Goal: Transaction & Acquisition: Purchase product/service

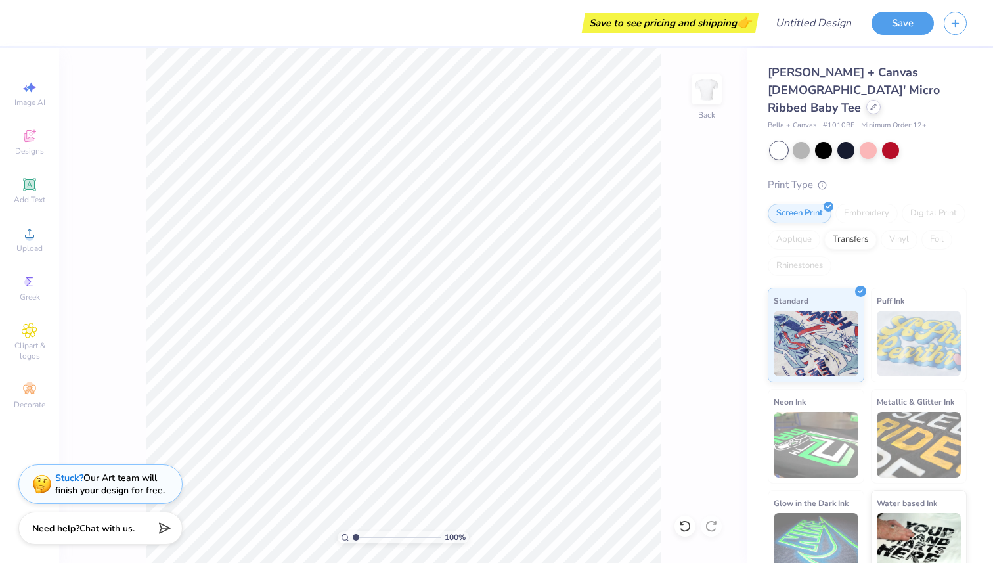
click at [493, 100] on div at bounding box center [873, 107] width 14 height 14
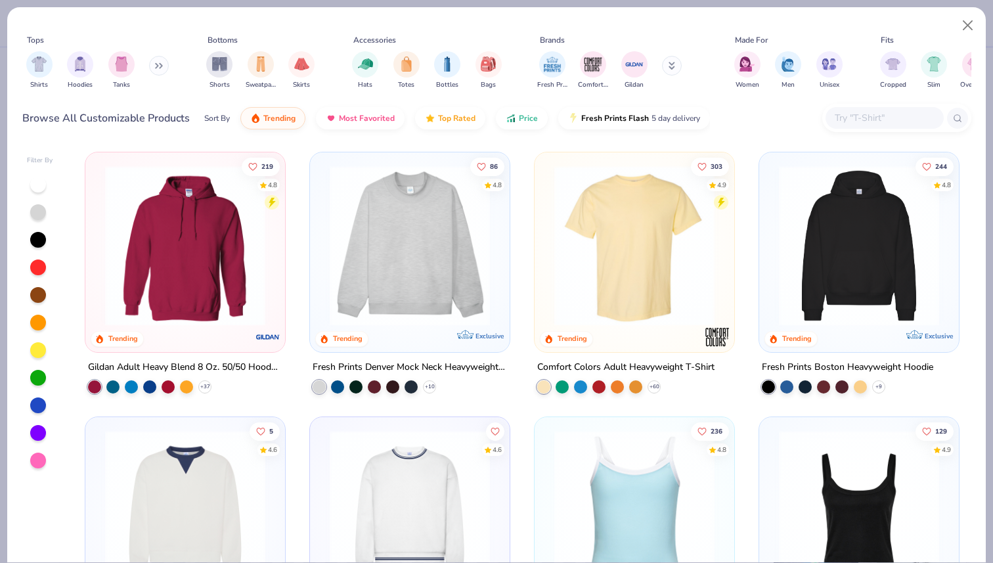
click at [466, 215] on img at bounding box center [409, 246] width 173 height 160
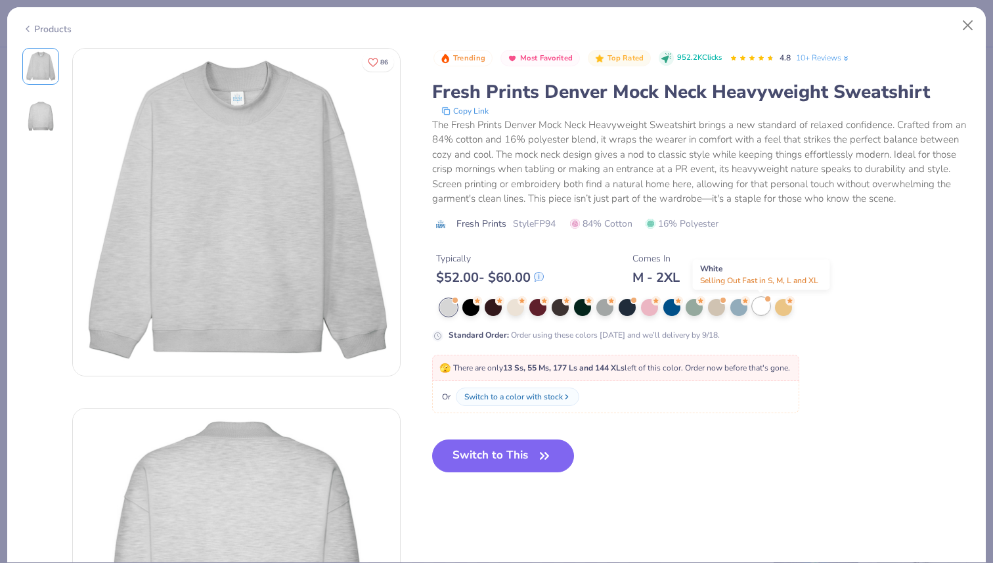
click at [493, 309] on div at bounding box center [761, 306] width 17 height 17
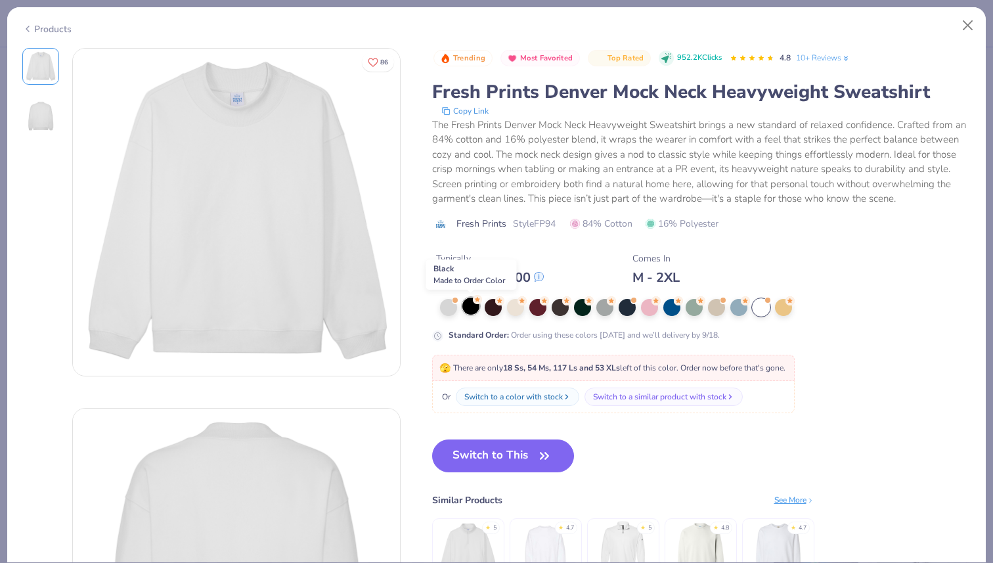
click at [470, 311] on div at bounding box center [470, 306] width 17 height 17
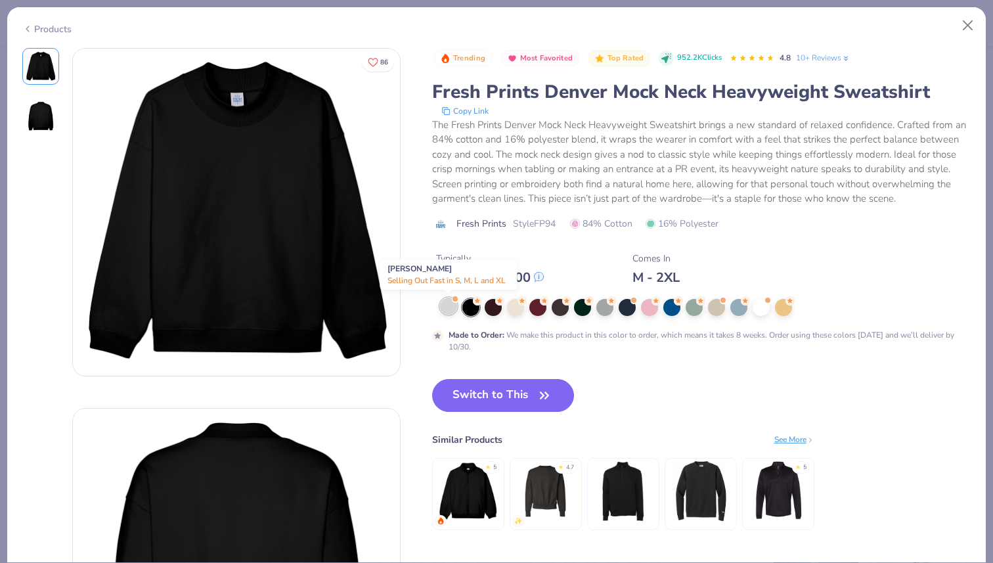
click at [448, 311] on div at bounding box center [448, 306] width 17 height 17
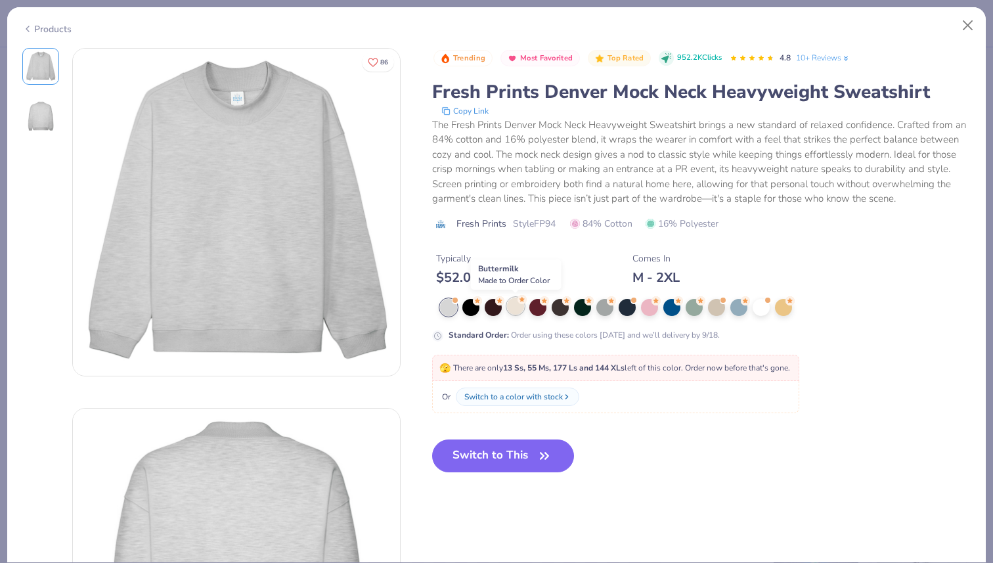
click at [493, 306] on div at bounding box center [515, 306] width 17 height 17
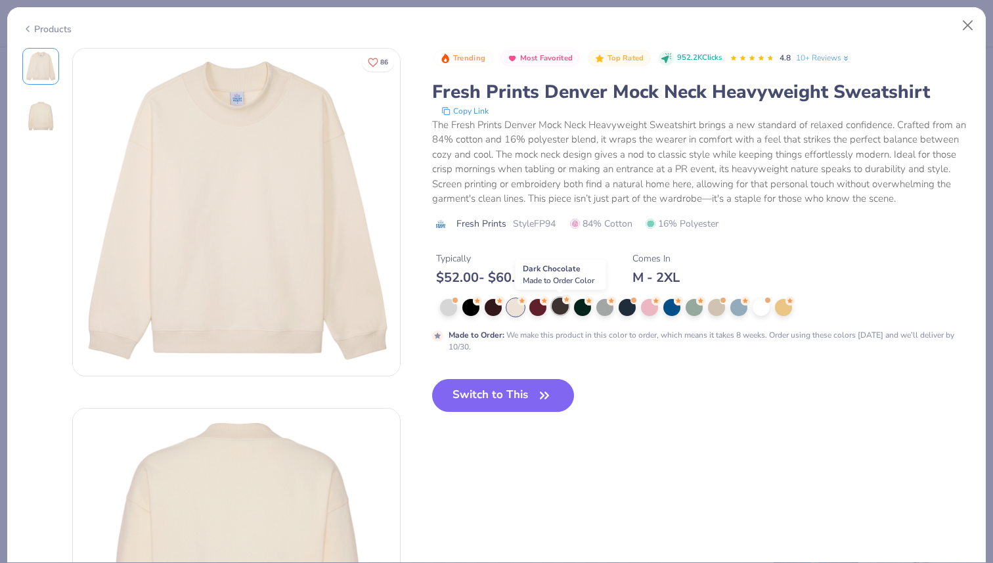
click at [493, 307] on div at bounding box center [560, 306] width 17 height 17
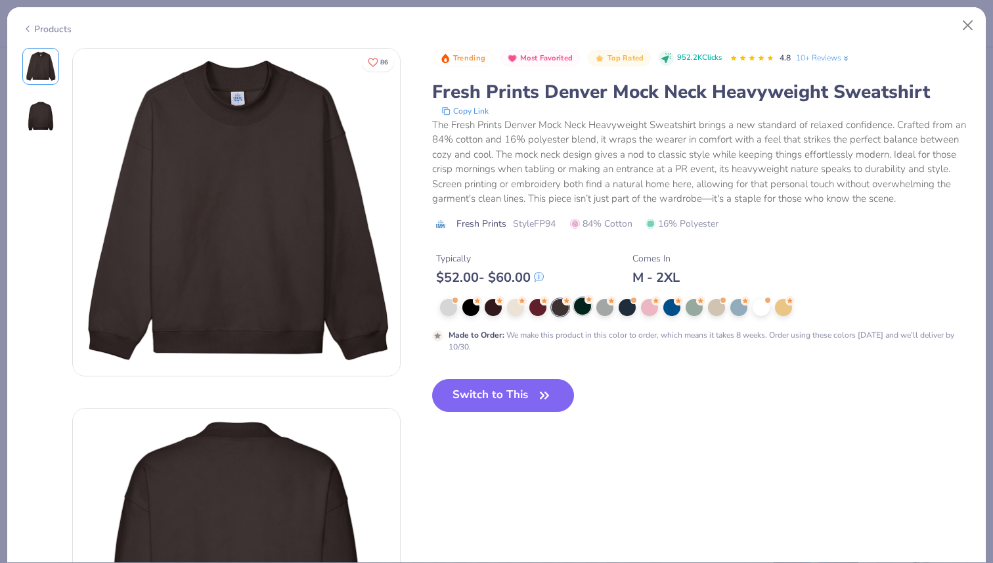
click at [493, 313] on div at bounding box center [582, 306] width 17 height 17
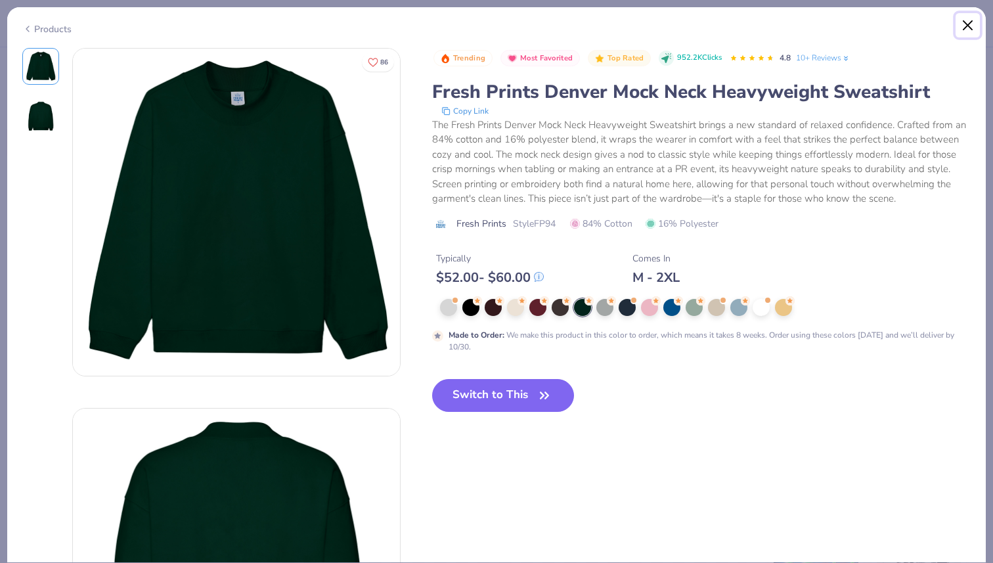
click at [960, 24] on button "Close" at bounding box center [968, 25] width 25 height 25
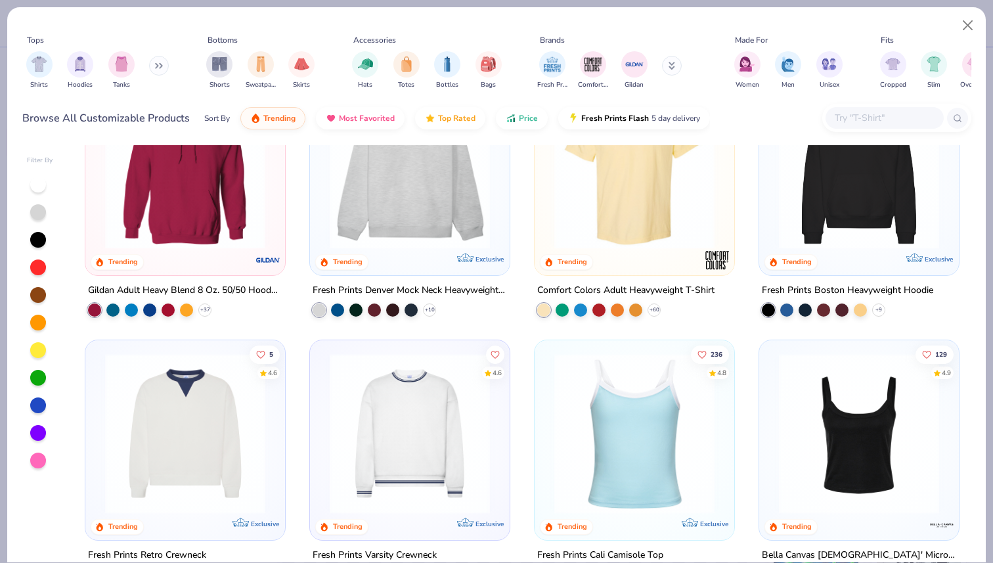
scroll to position [42, 0]
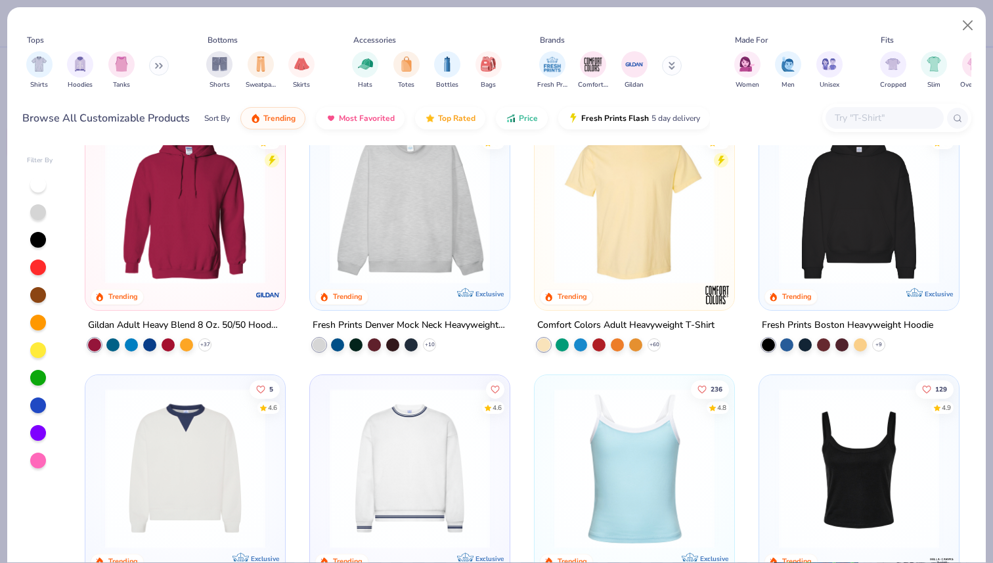
click at [822, 199] on img at bounding box center [858, 203] width 173 height 160
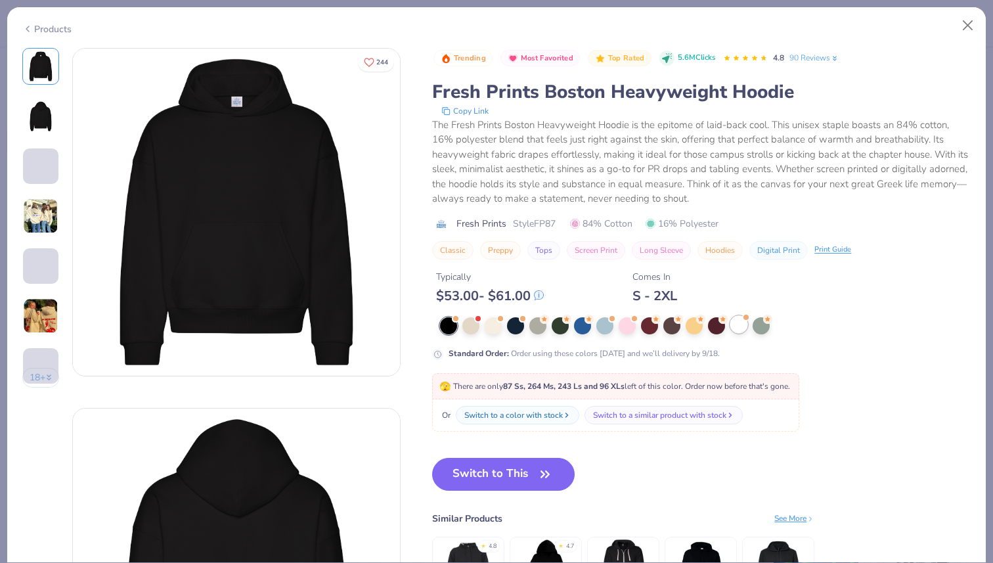
click at [738, 330] on div at bounding box center [738, 324] width 17 height 17
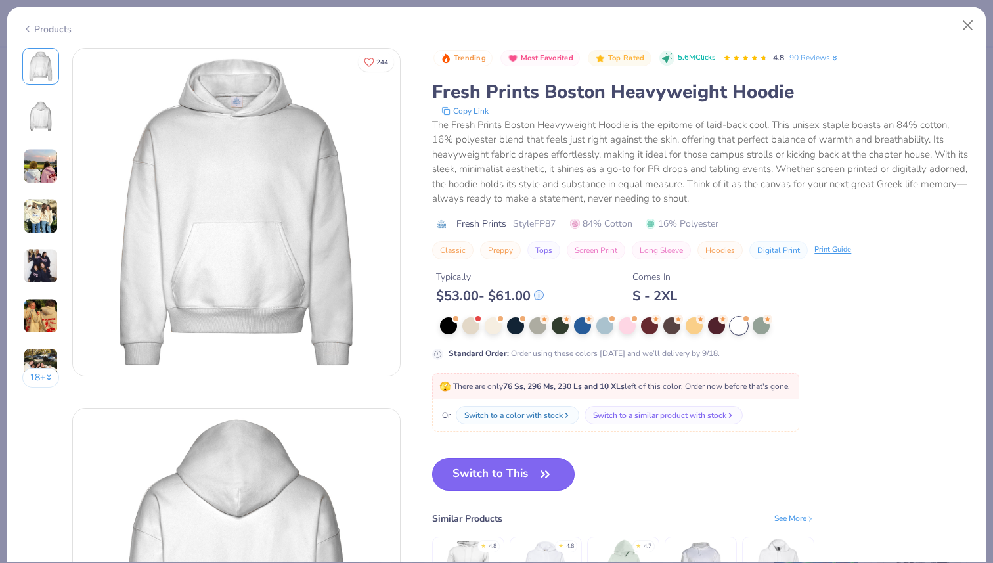
click at [527, 474] on button "Switch to This" at bounding box center [503, 474] width 143 height 33
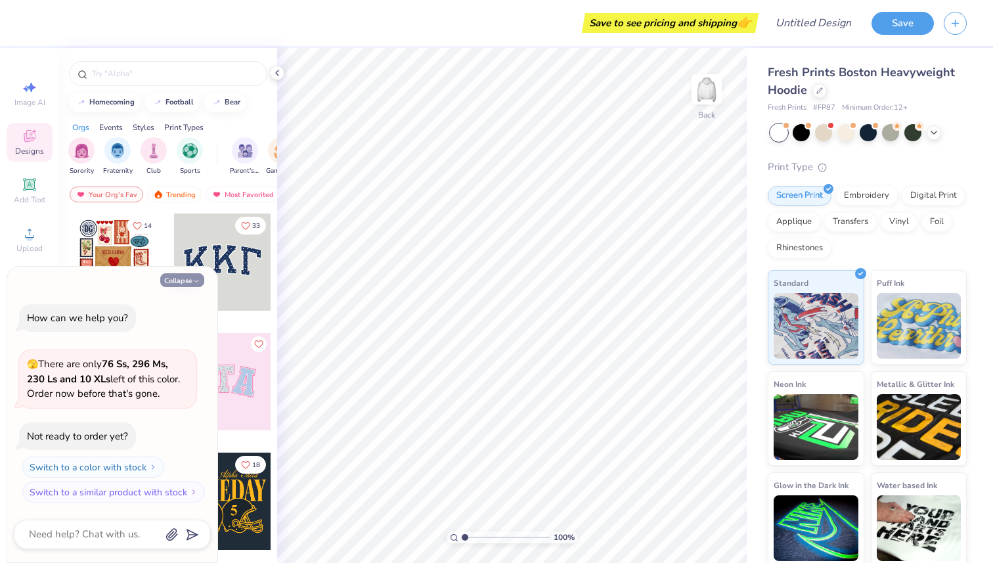
click at [192, 279] on button "Collapse" at bounding box center [182, 280] width 44 height 14
type textarea "x"
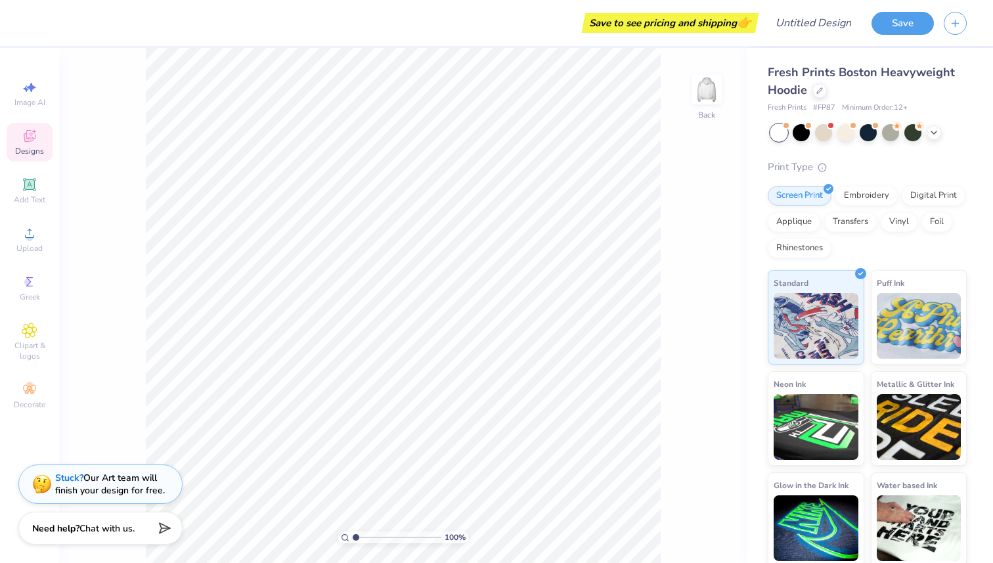
click at [32, 142] on icon at bounding box center [30, 136] width 16 height 16
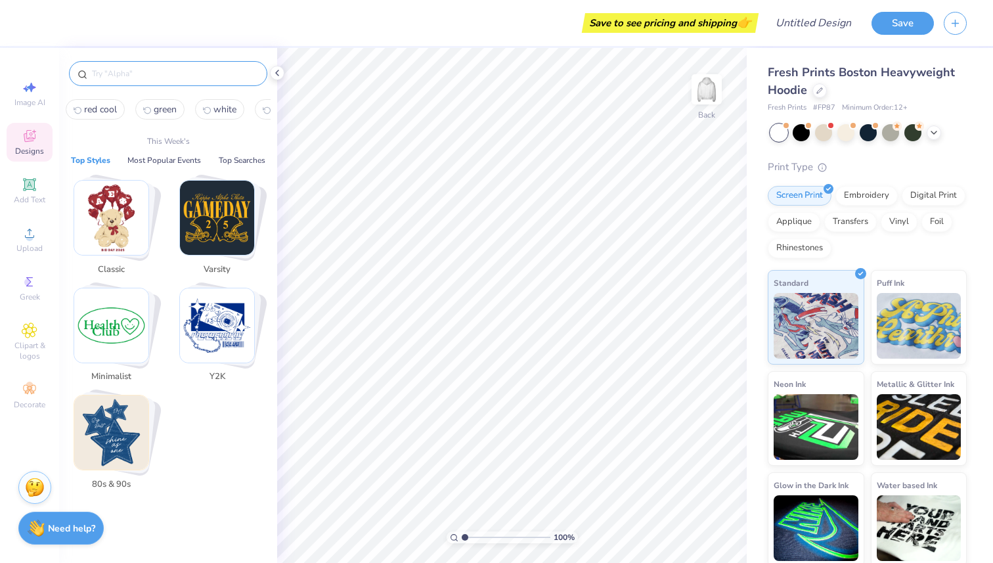
click at [144, 76] on input "text" at bounding box center [175, 73] width 168 height 13
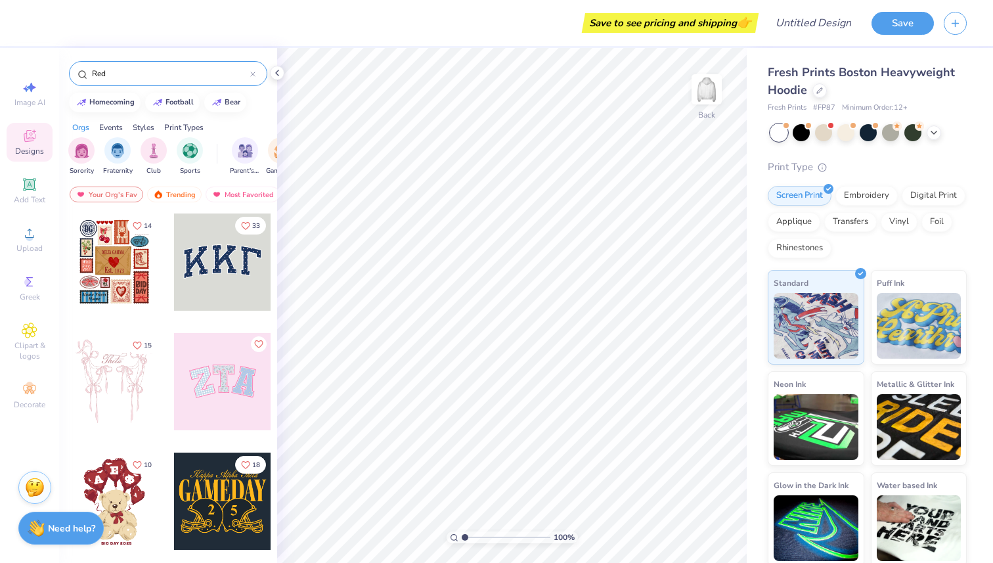
type input "Red"
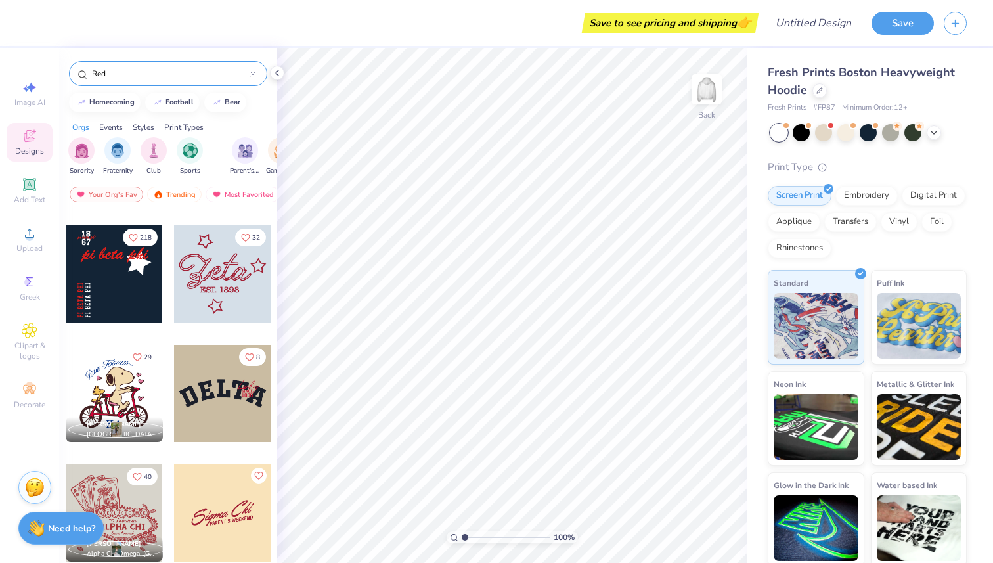
scroll to position [222, 0]
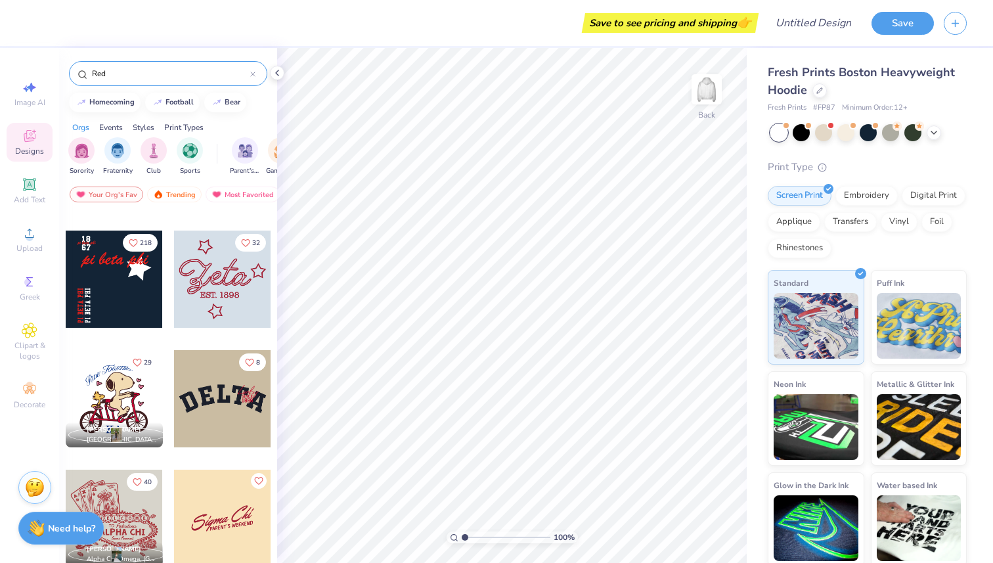
click at [202, 389] on div at bounding box center [222, 398] width 97 height 97
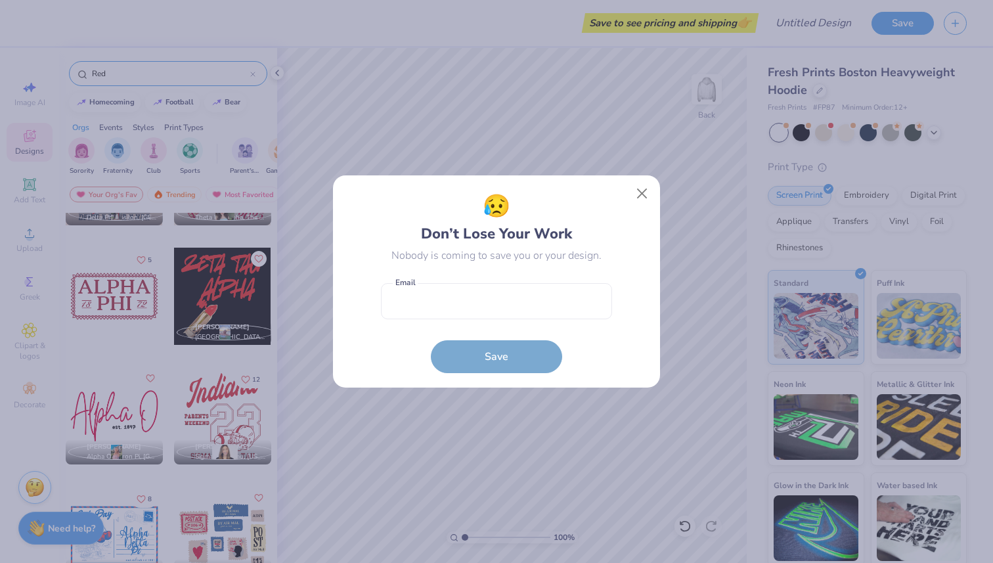
scroll to position [25445, 0]
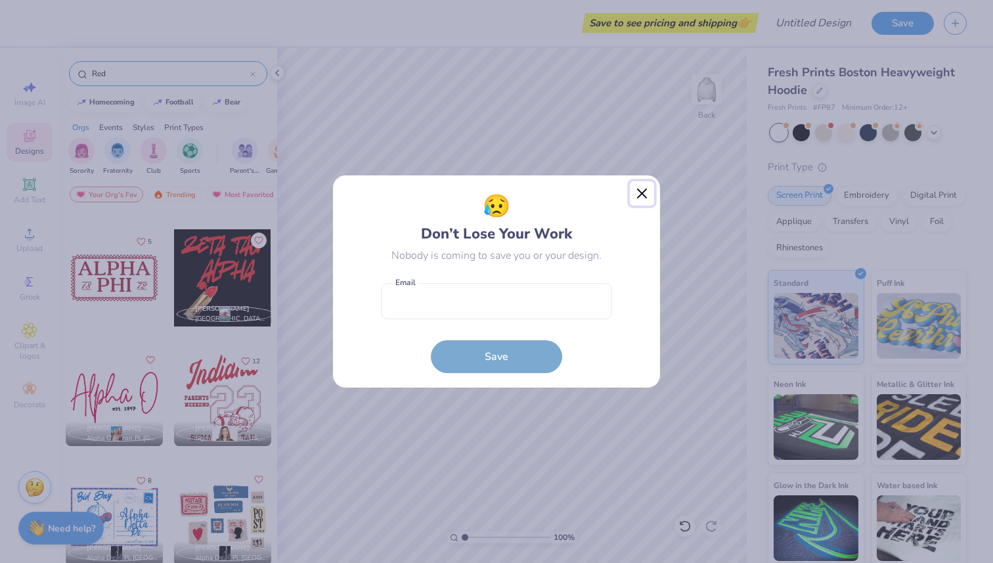
click at [641, 194] on button "Close" at bounding box center [642, 193] width 25 height 25
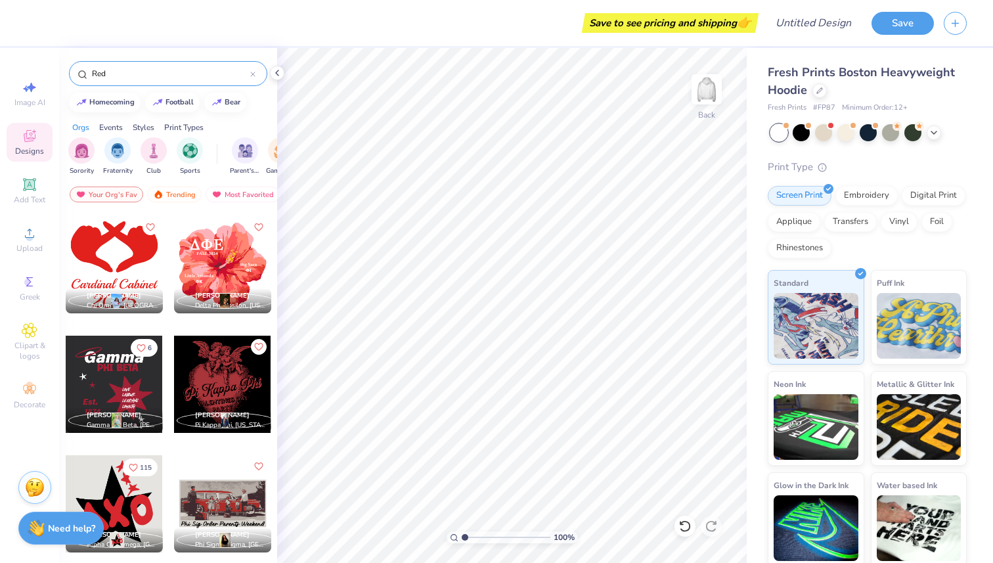
scroll to position [29294, 0]
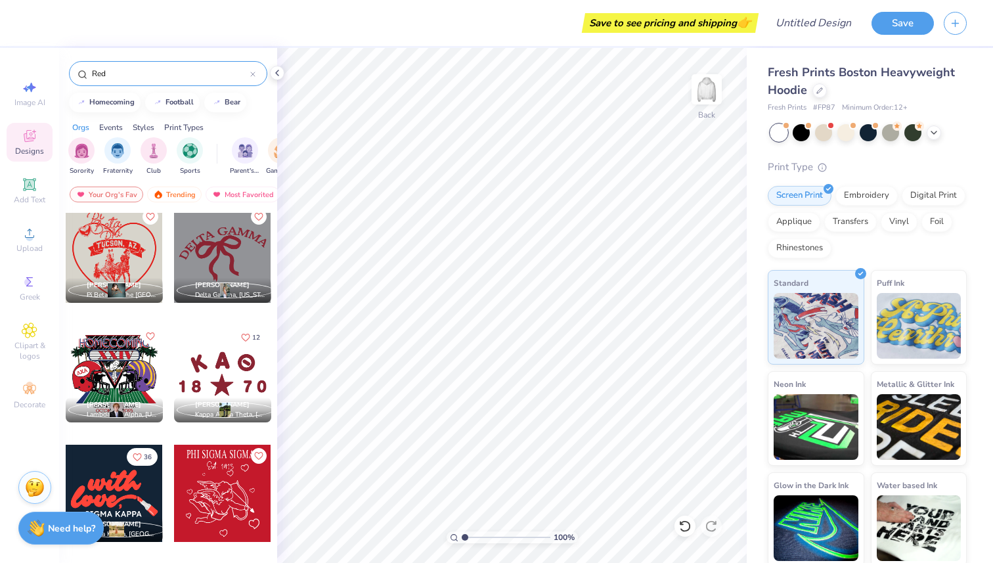
click at [252, 72] on icon at bounding box center [252, 74] width 5 height 5
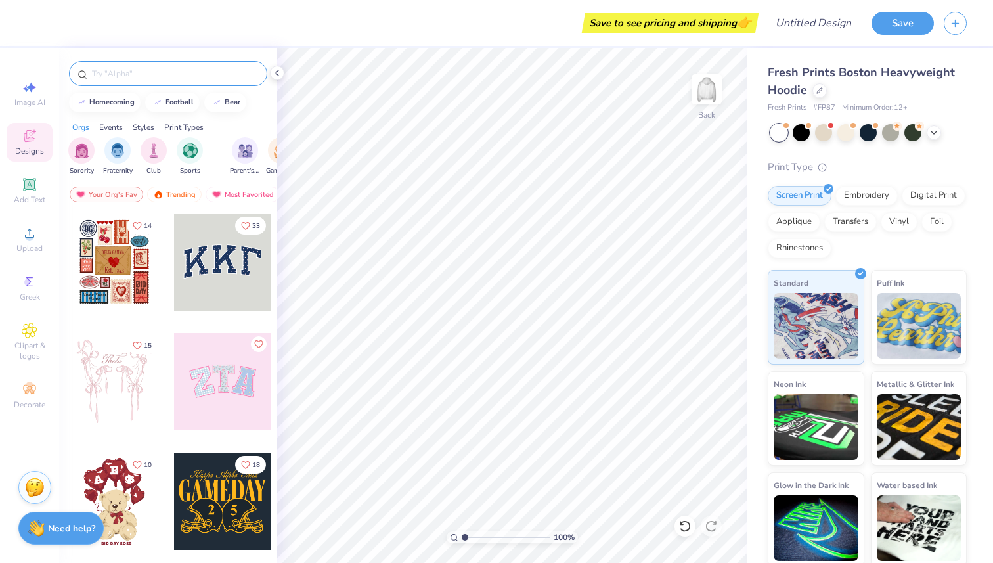
click at [194, 72] on input "text" at bounding box center [175, 73] width 168 height 13
type input "green"
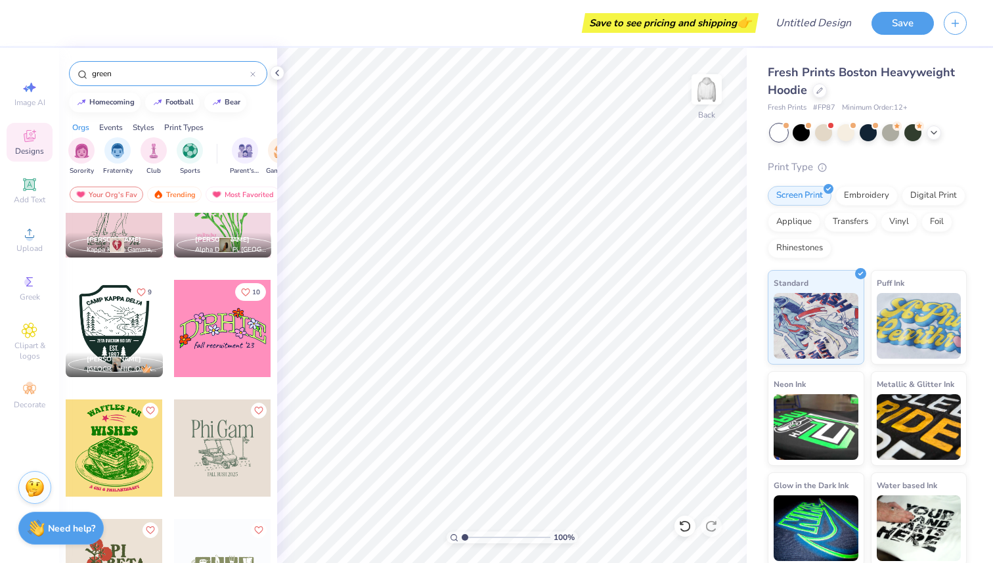
scroll to position [1145, 0]
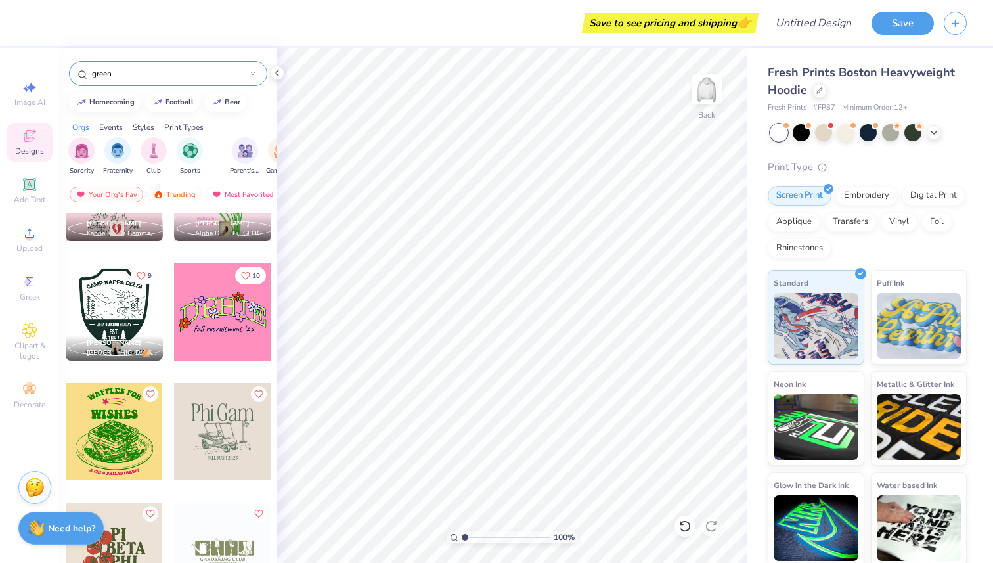
click at [252, 76] on icon at bounding box center [252, 74] width 5 height 5
type input "black"
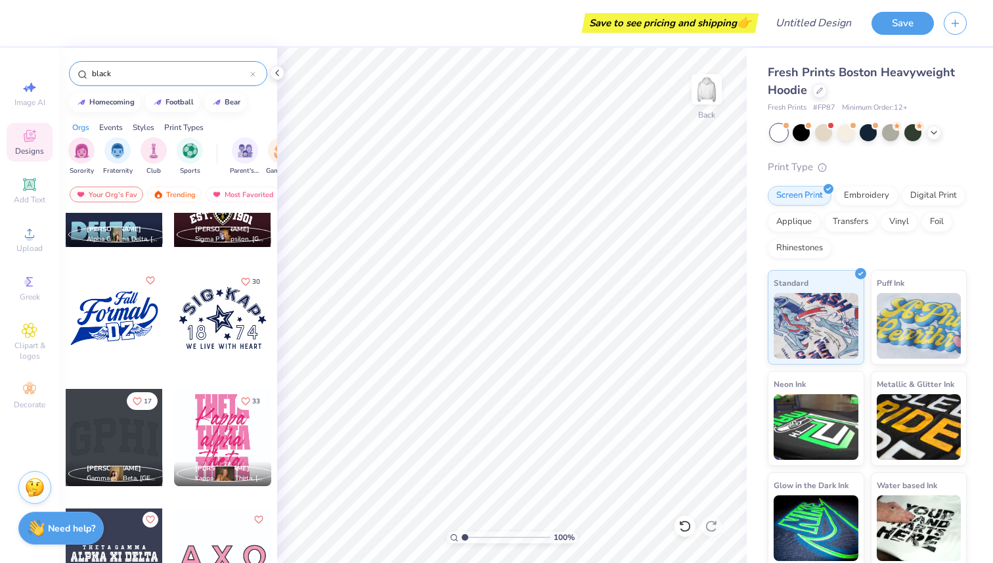
scroll to position [15606, 0]
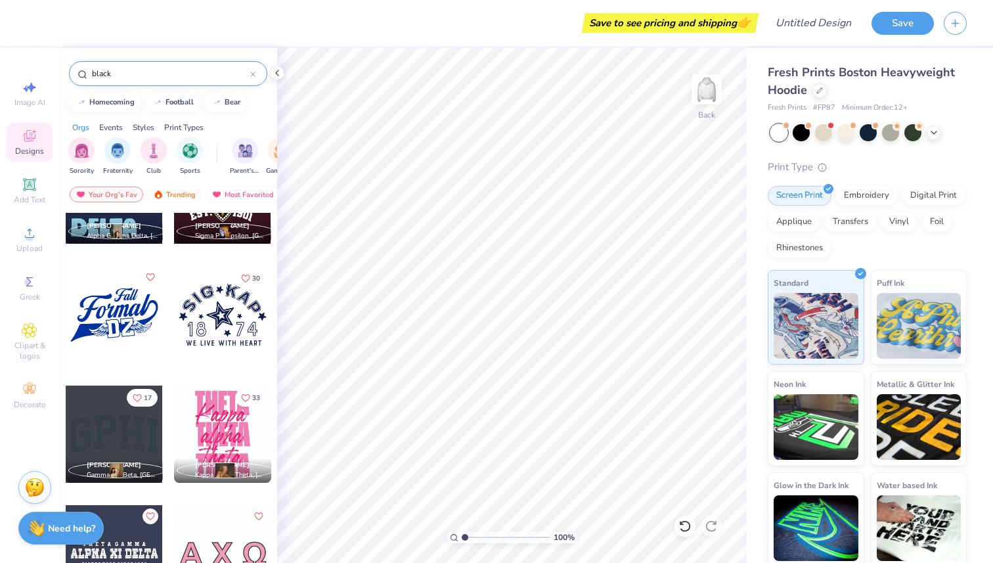
click at [196, 341] on div at bounding box center [222, 314] width 97 height 97
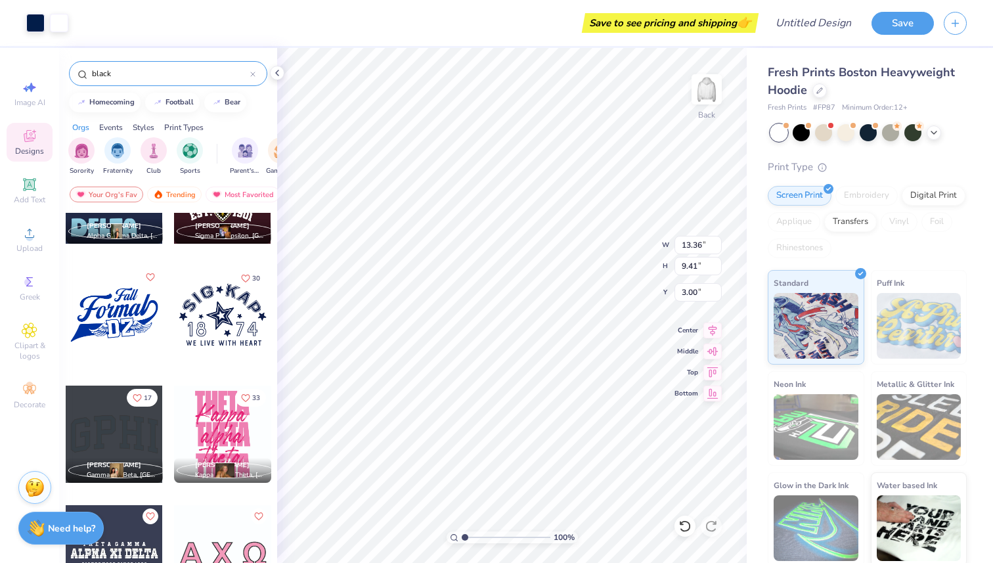
type input "2.05"
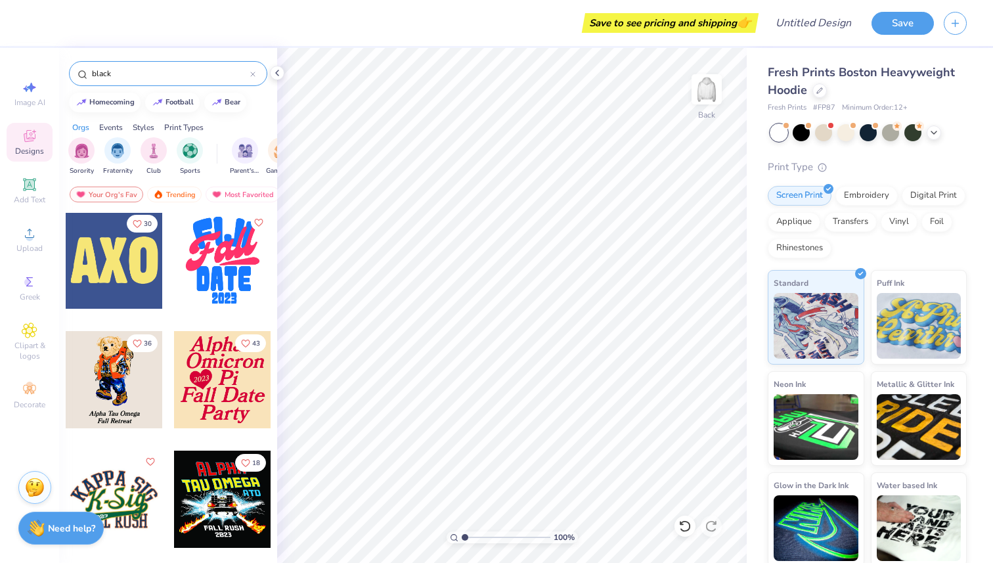
scroll to position [16781, 0]
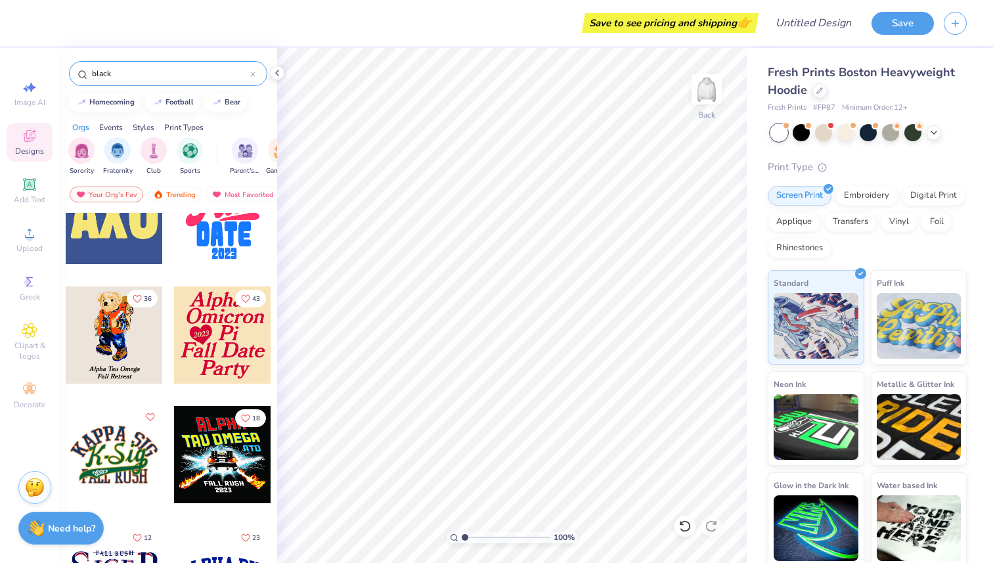
click at [254, 77] on div at bounding box center [252, 74] width 5 height 12
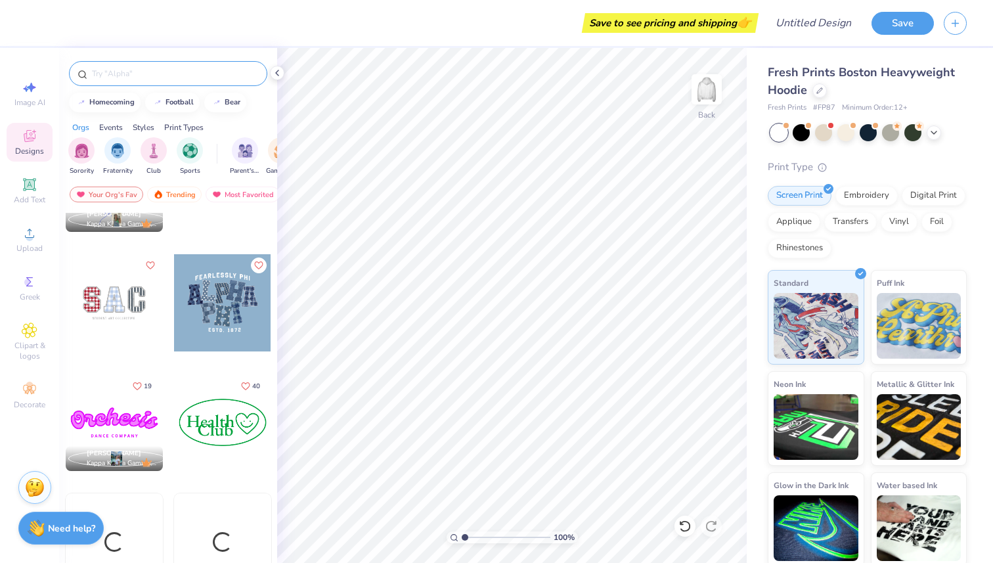
scroll to position [1513, 0]
click at [206, 80] on div at bounding box center [168, 73] width 198 height 25
click at [180, 72] on input "text" at bounding box center [175, 73] width 168 height 13
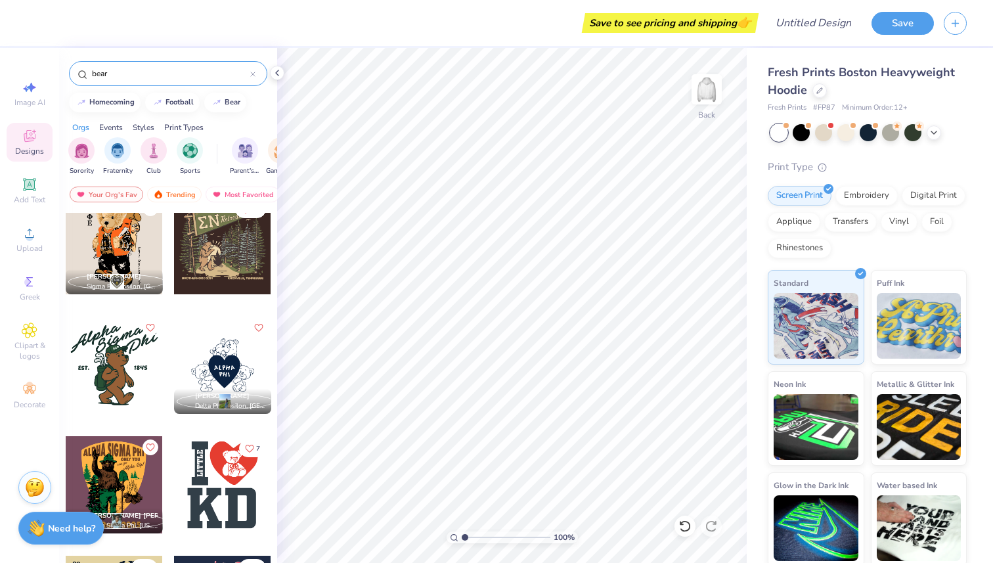
scroll to position [263, 0]
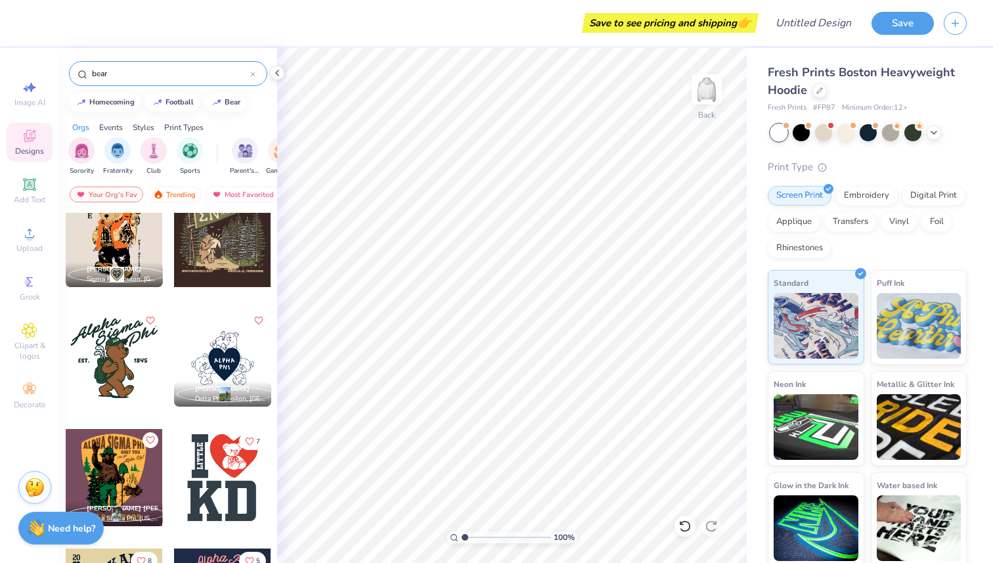
click at [121, 356] on div at bounding box center [114, 357] width 97 height 97
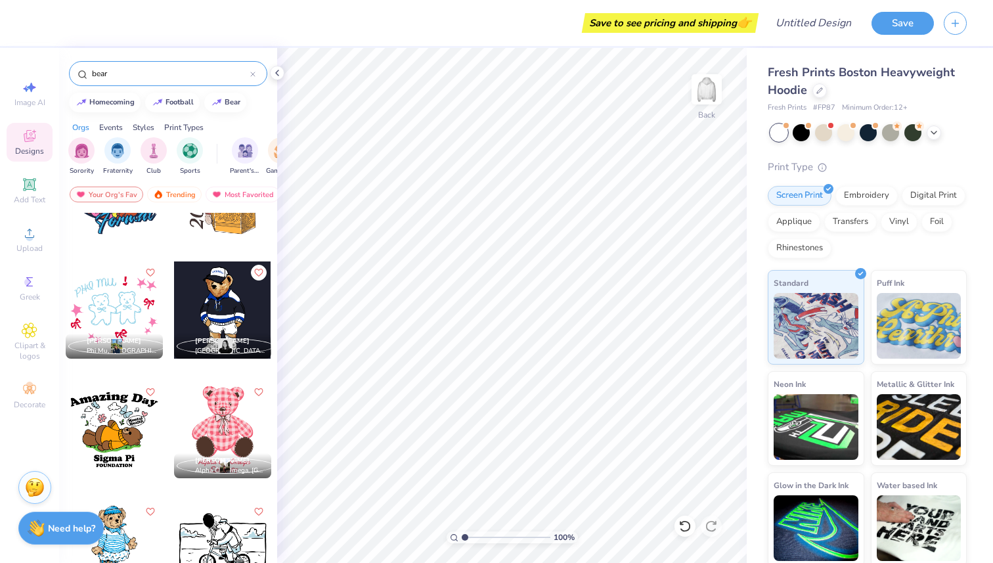
scroll to position [2464, 0]
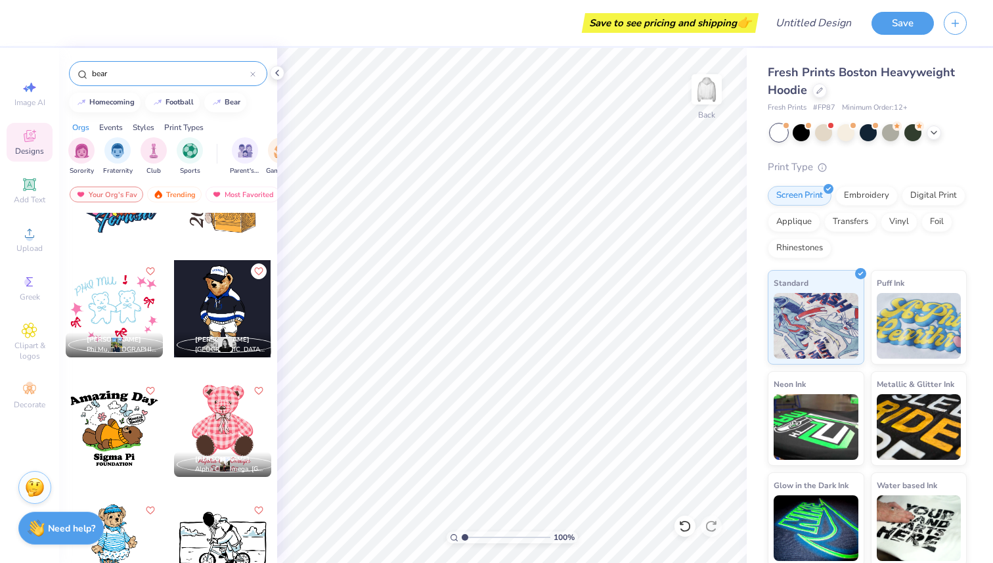
click at [243, 294] on div at bounding box center [222, 308] width 97 height 97
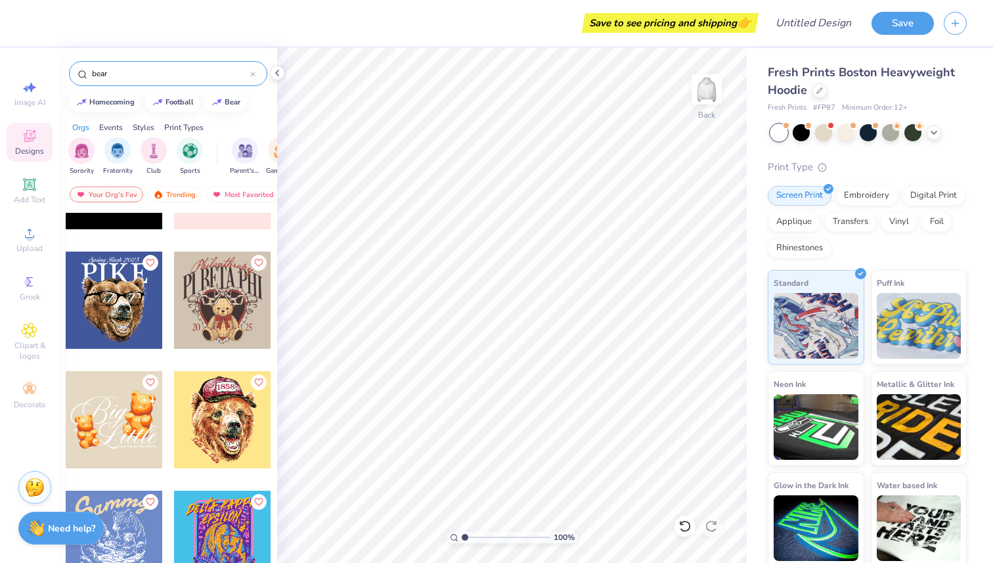
scroll to position [3071, 0]
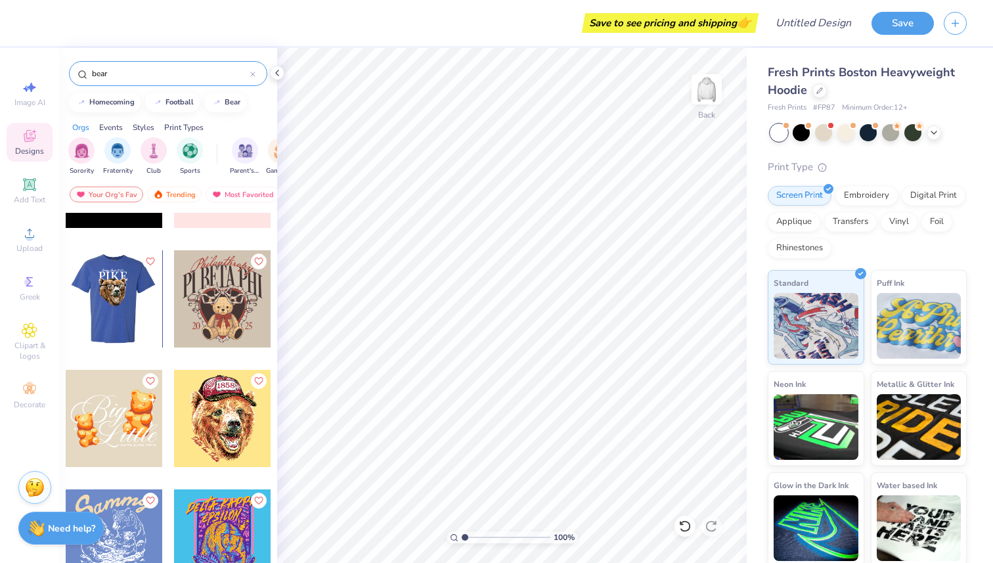
click at [127, 305] on div at bounding box center [113, 298] width 97 height 97
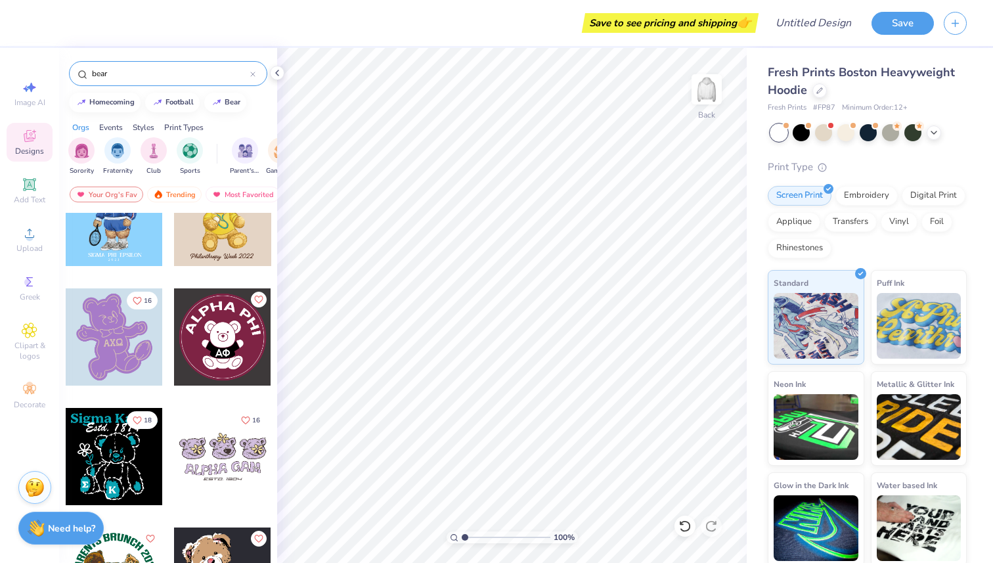
scroll to position [5548, 0]
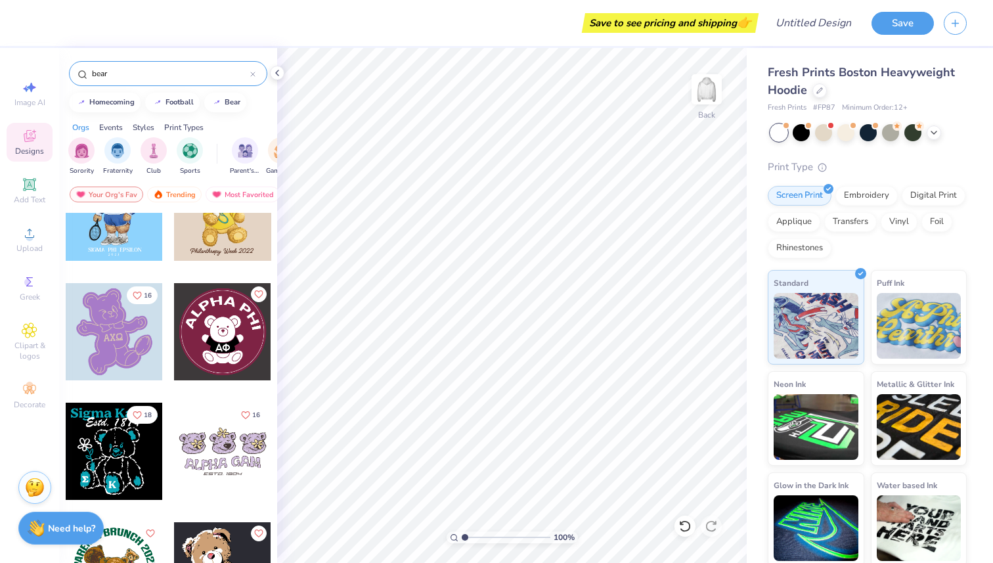
click at [174, 74] on input "bear" at bounding box center [171, 73] width 160 height 13
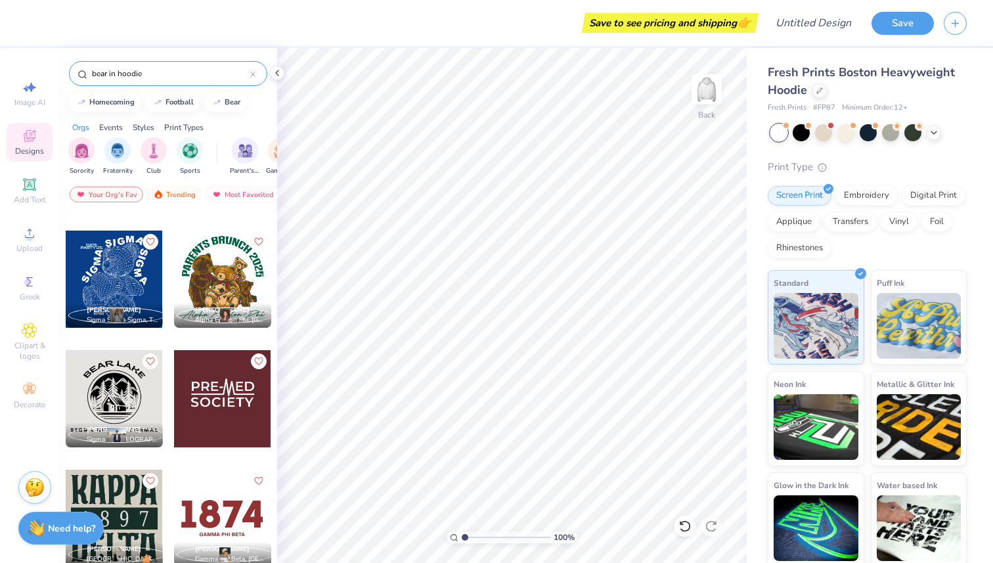
scroll to position [557, 0]
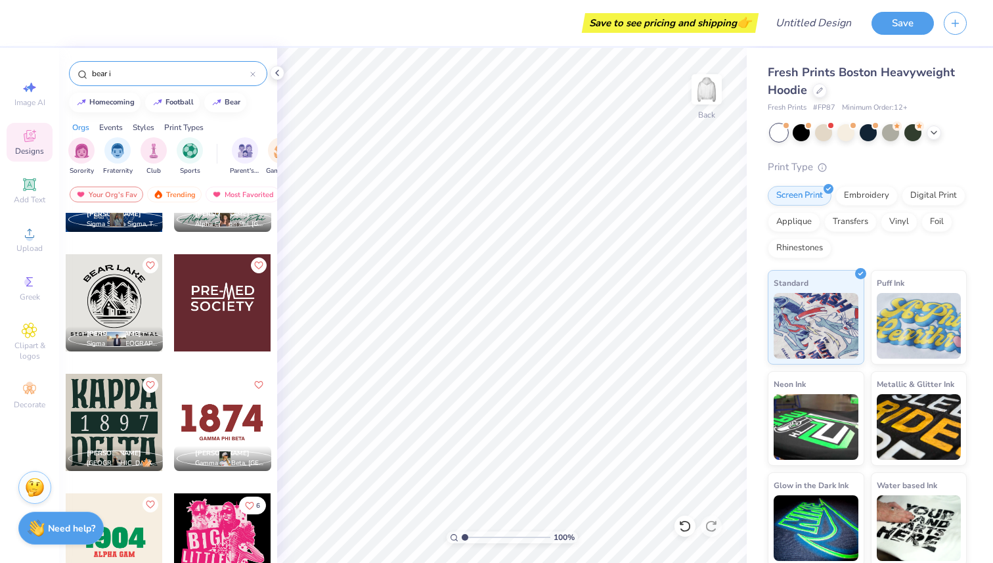
type input "bear"
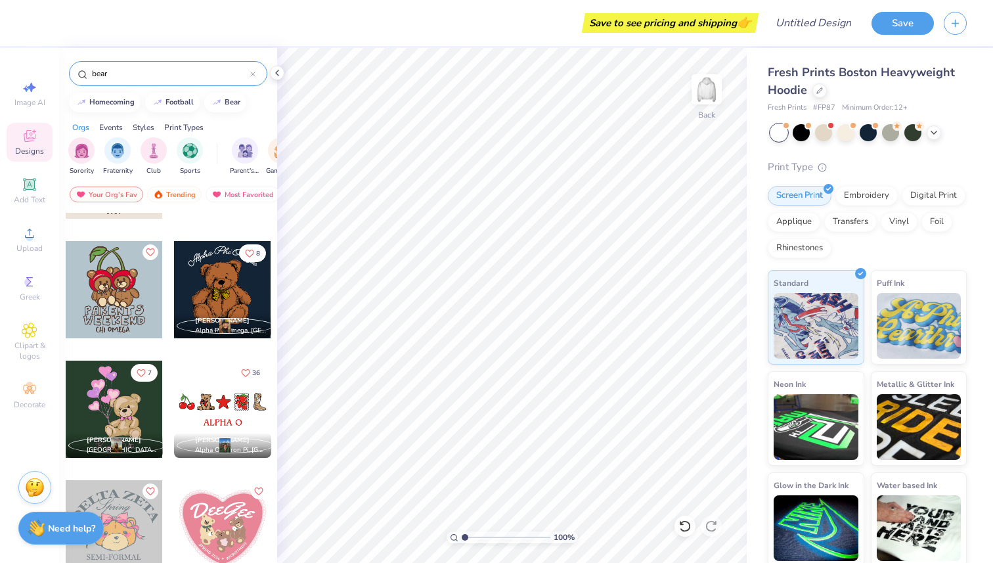
scroll to position [811, 0]
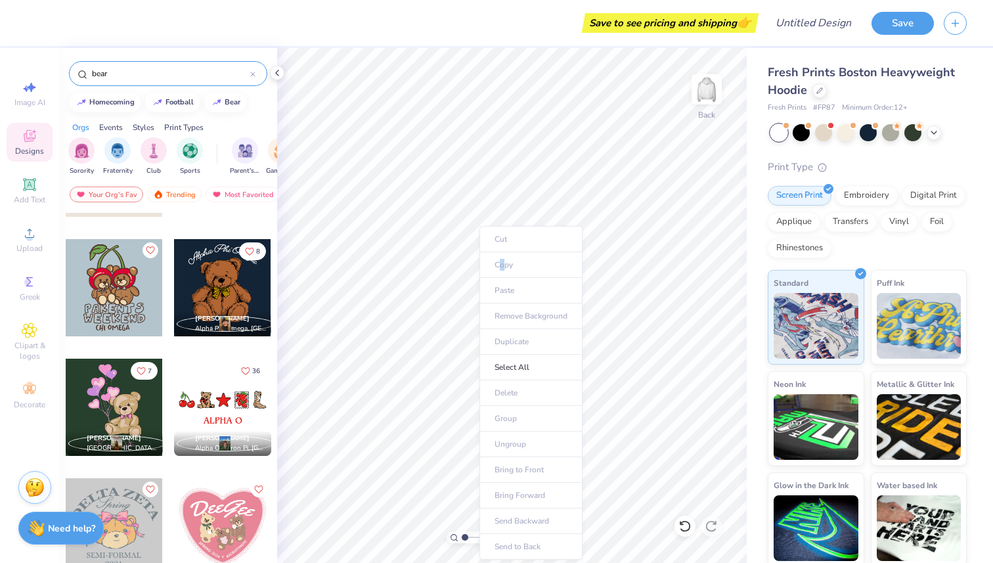
click at [502, 269] on ul "Cut Copy Paste Remove Background Duplicate Select All Delete Group Ungroup Brin…" at bounding box center [530, 393] width 103 height 334
click at [505, 296] on ul "Cut Copy Paste Remove Background Duplicate Select All Delete Group Ungroup Brin…" at bounding box center [530, 393] width 103 height 334
click at [556, 286] on ul "Cut Copy Paste Remove Background Duplicate Select All Delete Group Ungroup Brin…" at bounding box center [580, 392] width 103 height 334
click at [556, 285] on ul "Cut Copy Paste Remove Background Duplicate Select All Delete Group Ungroup Brin…" at bounding box center [580, 392] width 103 height 334
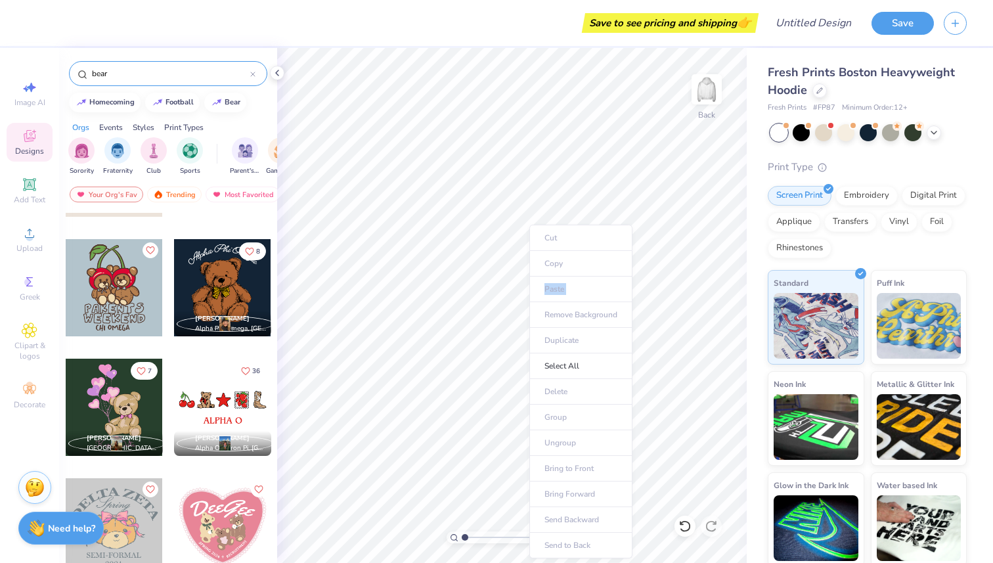
click at [556, 285] on ul "Cut Copy Paste Remove Background Duplicate Select All Delete Group Ungroup Brin…" at bounding box center [580, 392] width 103 height 334
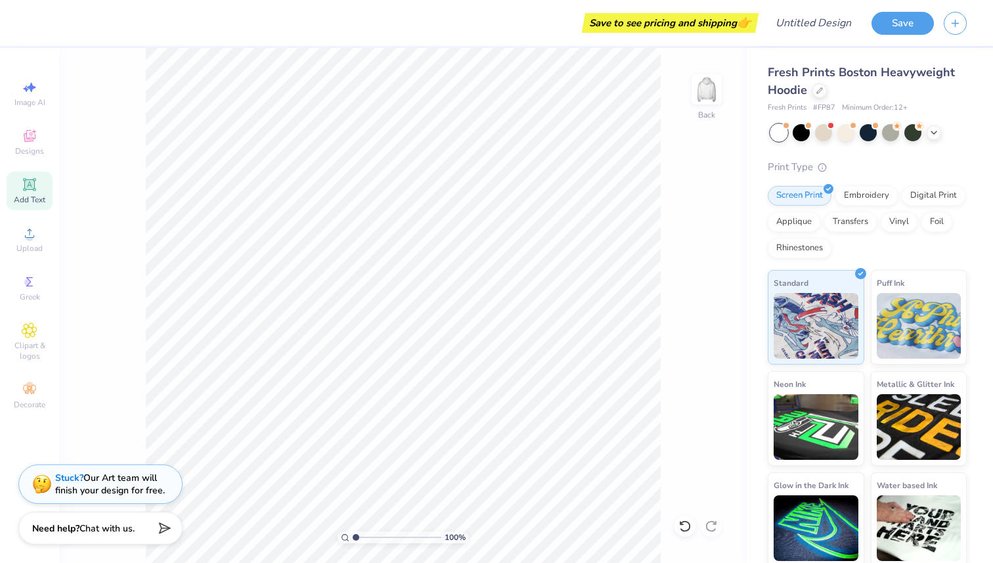
click at [34, 192] on div "Add Text" at bounding box center [30, 190] width 46 height 39
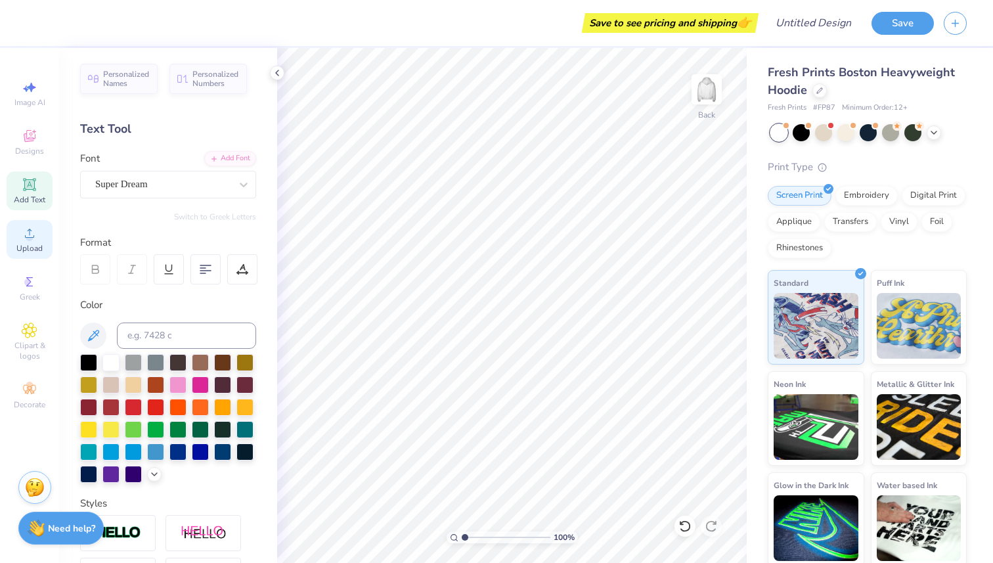
click at [37, 231] on div "Upload" at bounding box center [30, 239] width 46 height 39
click at [22, 247] on span "Upload" at bounding box center [29, 248] width 26 height 11
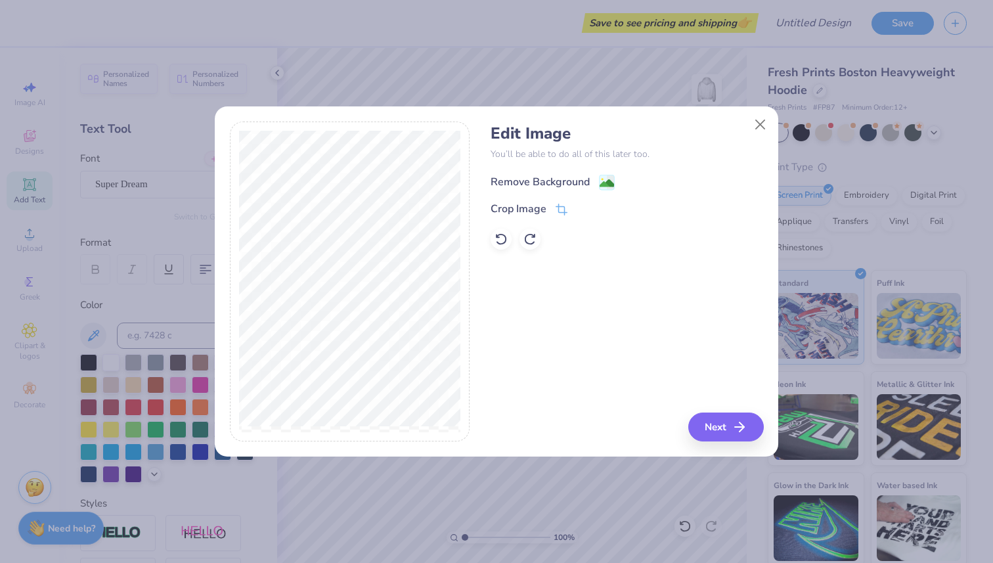
click at [608, 176] on image at bounding box center [607, 183] width 14 height 14
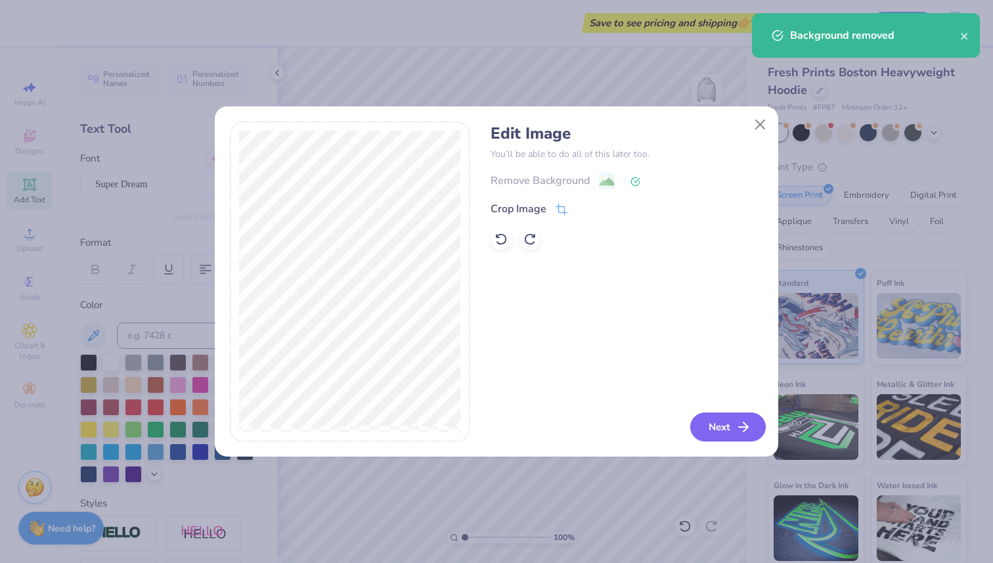
click at [743, 433] on icon "button" at bounding box center [744, 427] width 16 height 16
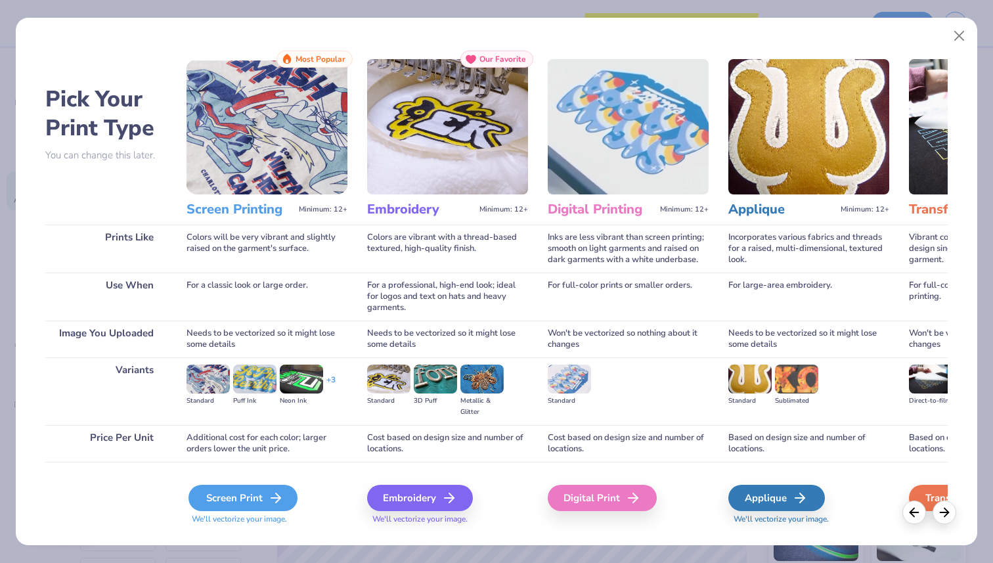
click at [242, 497] on div "Screen Print" at bounding box center [242, 498] width 109 height 26
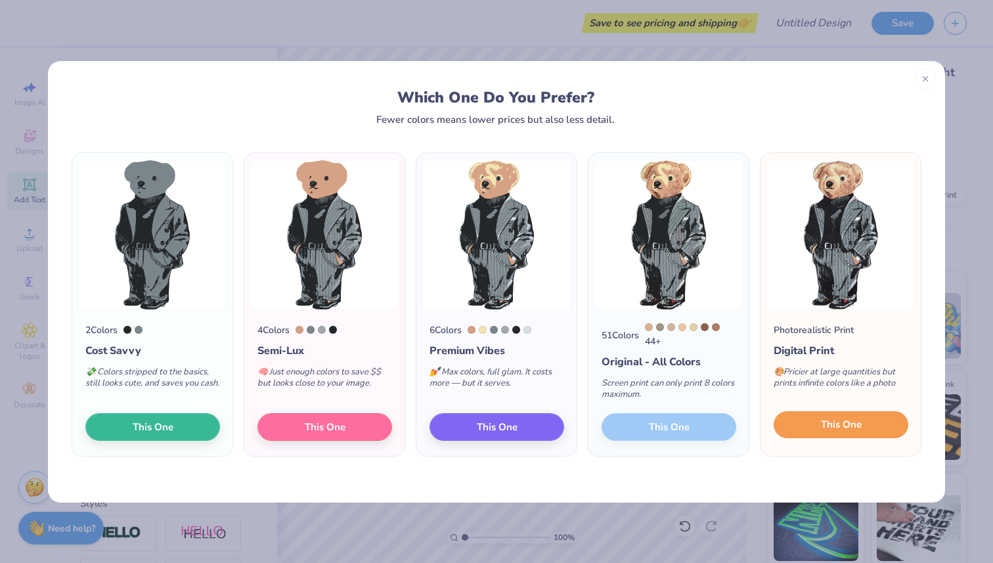
click at [842, 425] on span "This One" at bounding box center [841, 424] width 41 height 15
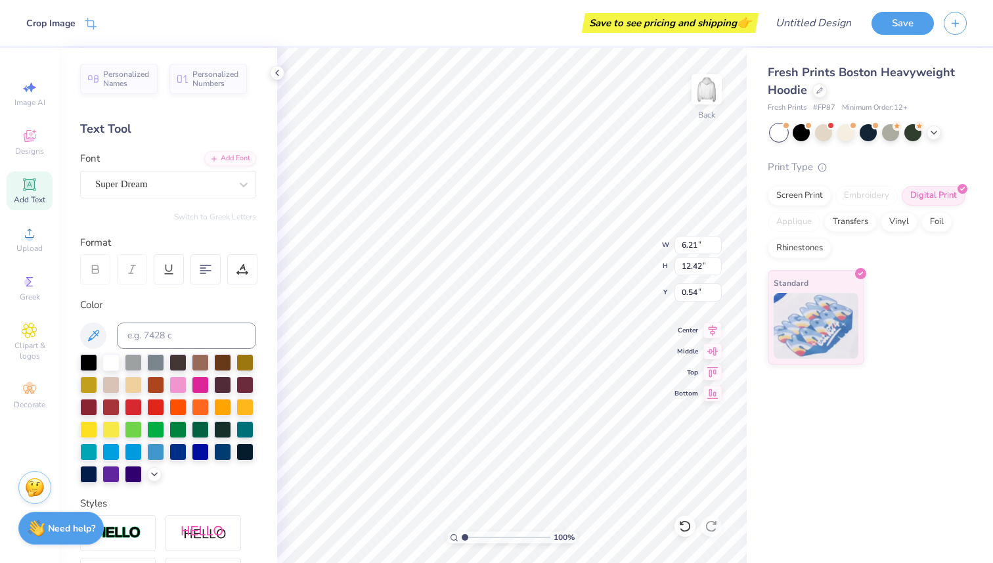
type input "4.40"
type input "8.79"
type input "2.35"
type input "4.11"
type input "8.22"
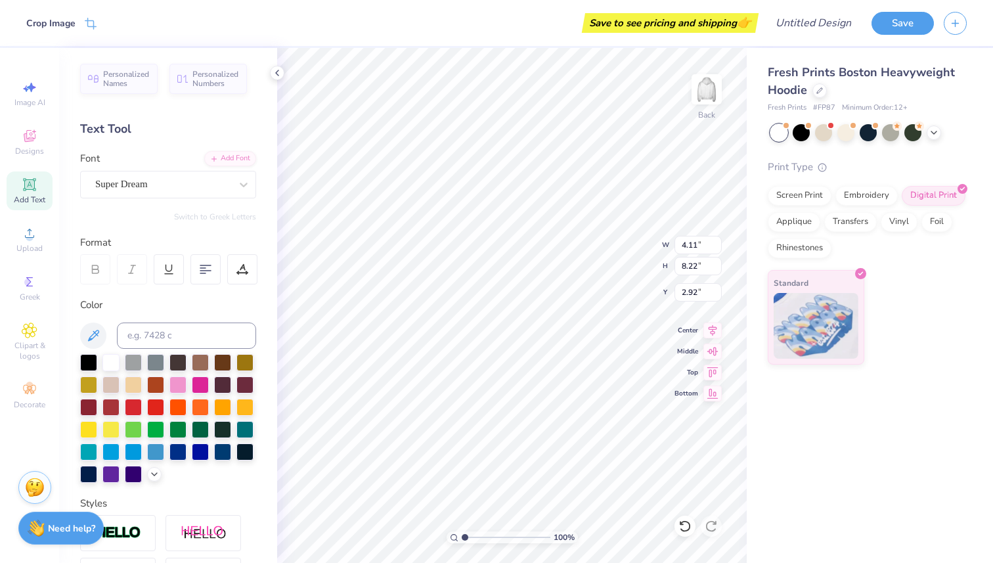
type input "2.64"
click at [33, 140] on icon at bounding box center [29, 137] width 11 height 9
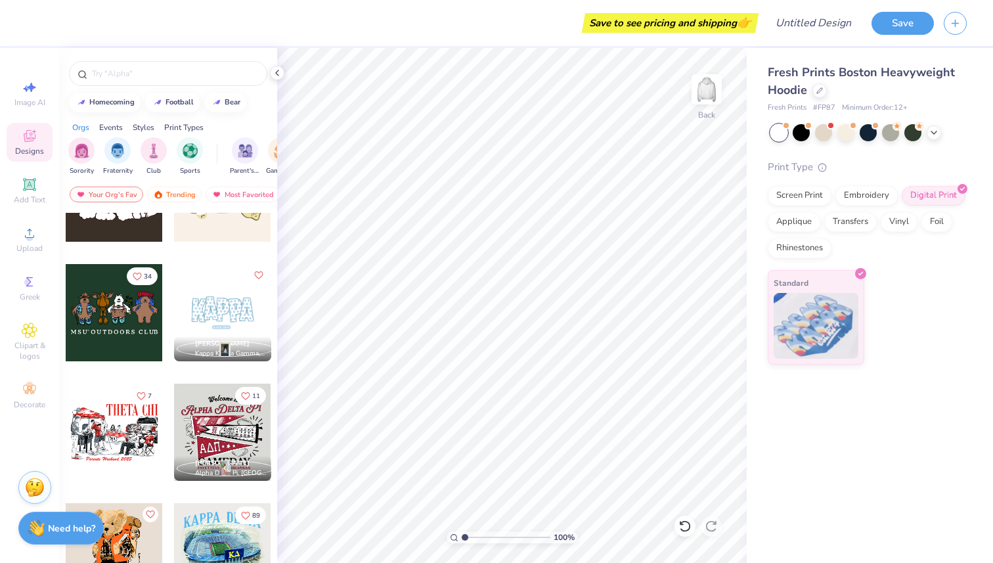
scroll to position [845, 0]
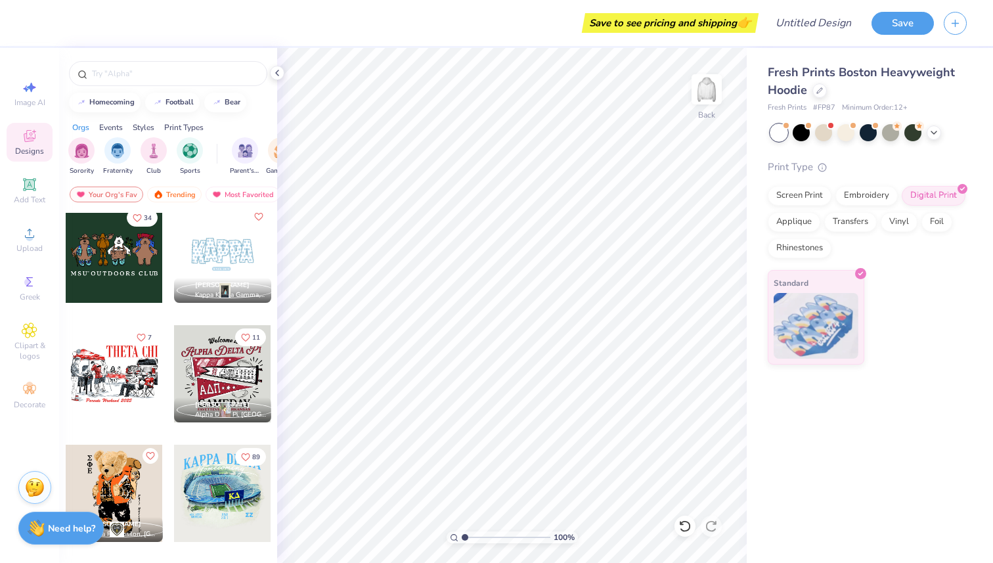
click at [136, 270] on div at bounding box center [114, 254] width 97 height 97
type input "3.23"
type input "3.37"
type input "3.00"
